Goal: Task Accomplishment & Management: Use online tool/utility

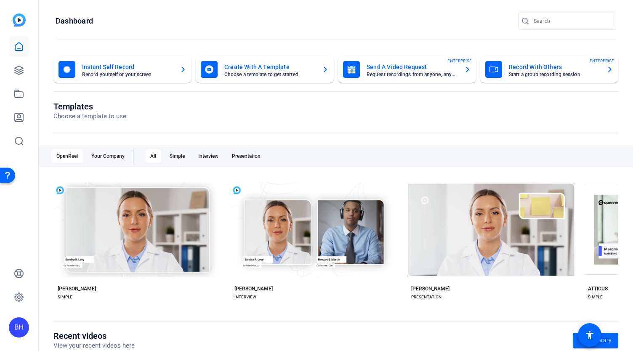
click at [526, 70] on mat-card-title "Record With Others" at bounding box center [554, 67] width 91 height 10
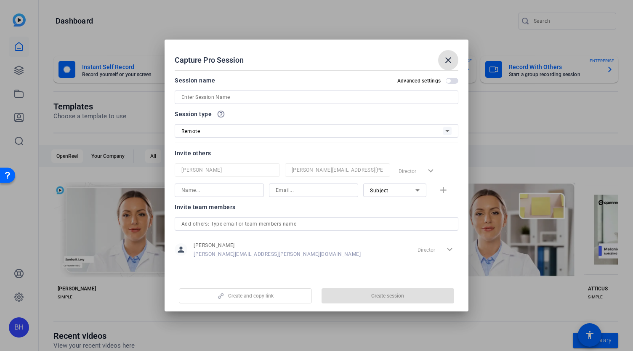
click at [275, 101] on input at bounding box center [317, 97] width 270 height 10
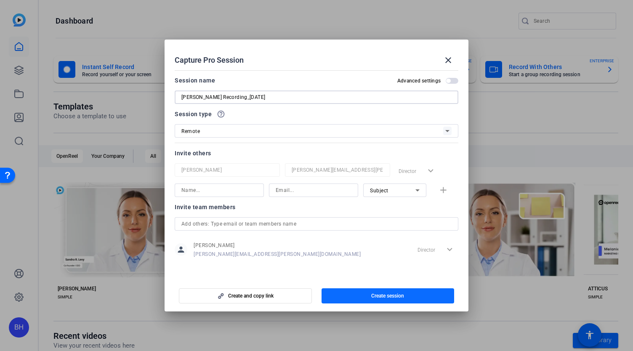
type input "[PERSON_NAME] Recording_[DATE]"
click at [377, 294] on span "Create session" at bounding box center [387, 296] width 33 height 7
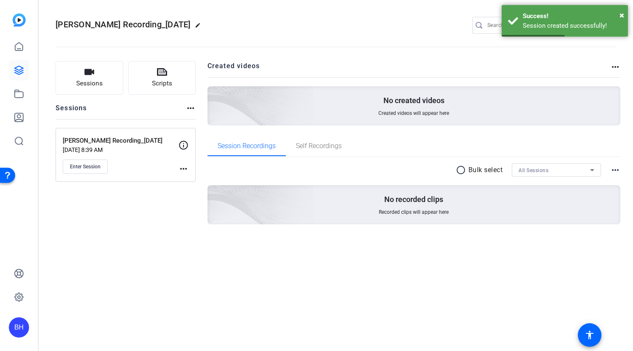
click at [185, 169] on mat-icon "more_horiz" at bounding box center [184, 169] width 10 height 10
click at [198, 184] on span "Edit Session" at bounding box center [204, 181] width 38 height 10
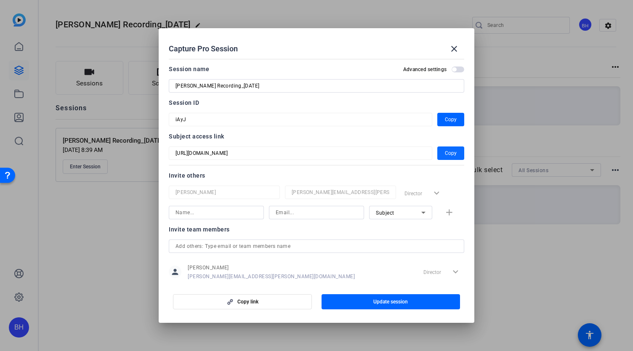
click at [445, 155] on span "Copy" at bounding box center [451, 153] width 12 height 10
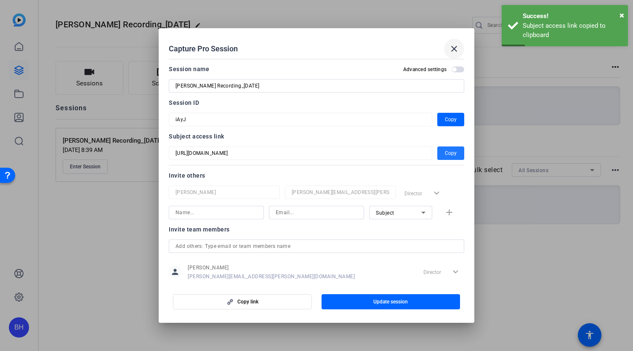
click at [454, 50] on mat-icon "close" at bounding box center [454, 49] width 10 height 10
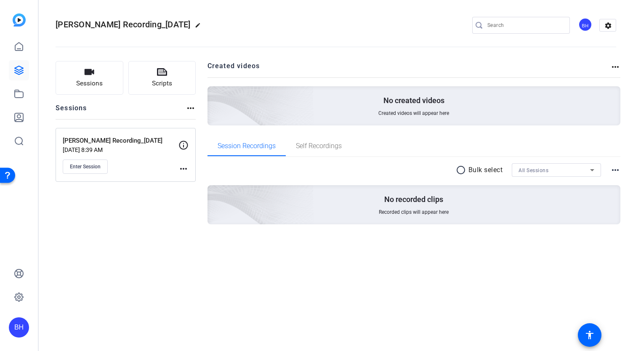
click at [183, 166] on mat-icon "more_horiz" at bounding box center [184, 169] width 10 height 10
click at [197, 182] on span "Edit Session" at bounding box center [204, 181] width 38 height 10
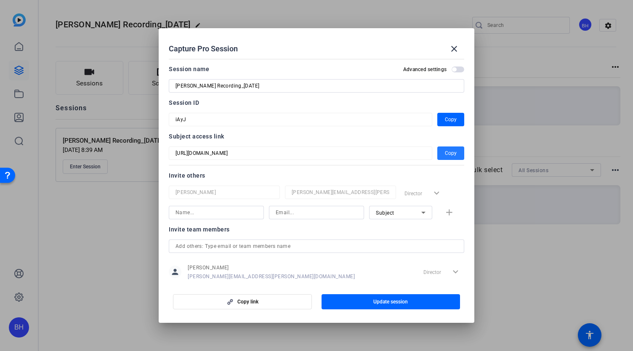
click at [445, 154] on span "Copy" at bounding box center [451, 153] width 12 height 10
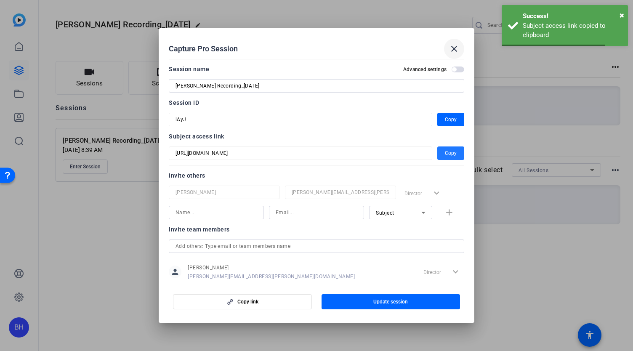
click at [454, 46] on mat-icon "close" at bounding box center [454, 49] width 10 height 10
